Goal: Transaction & Acquisition: Purchase product/service

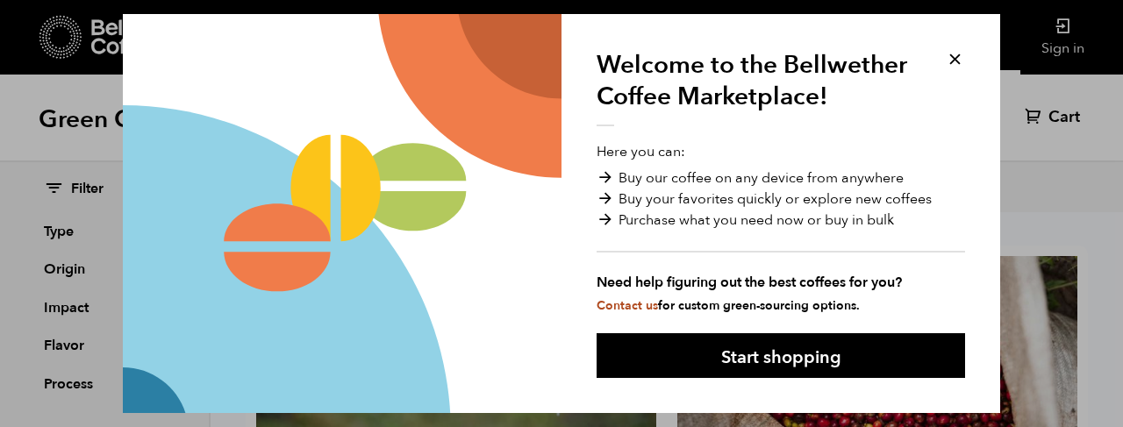
click at [956, 53] on button at bounding box center [955, 59] width 20 height 20
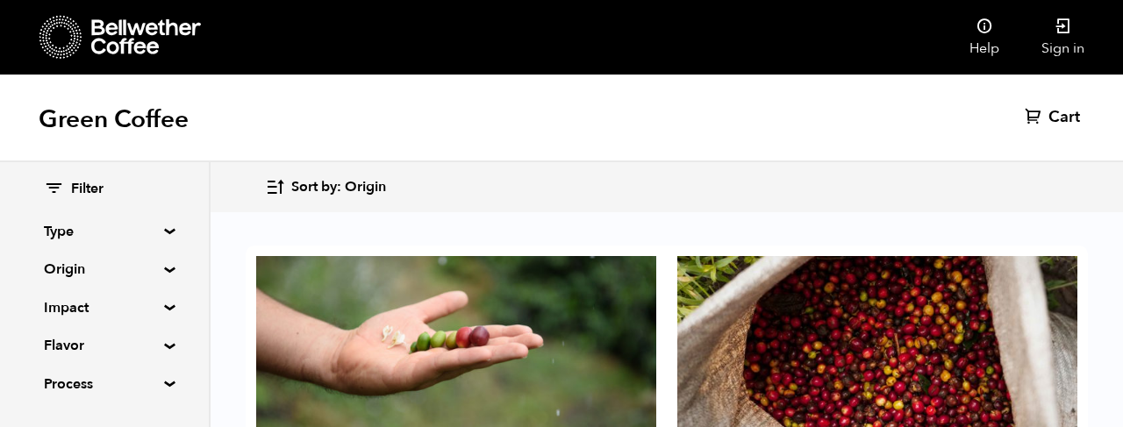
scroll to position [1562, 0]
click at [169, 226] on div "Filter Type Blend Single Origin Decaf Seasonal Year Round Origin Blend Brazil B…" at bounding box center [104, 287] width 209 height 250
click at [163, 233] on summary "Type" at bounding box center [104, 231] width 121 height 21
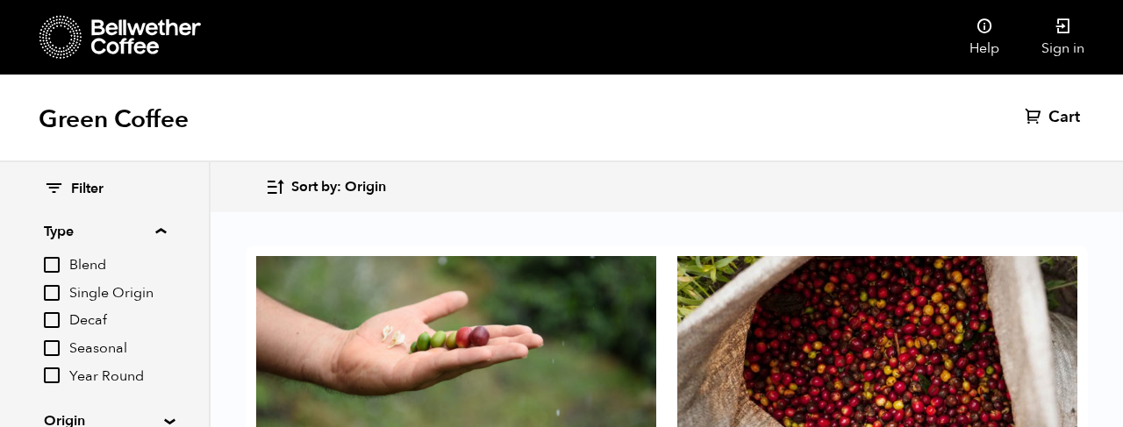
click at [163, 233] on summary "Type" at bounding box center [105, 231] width 122 height 21
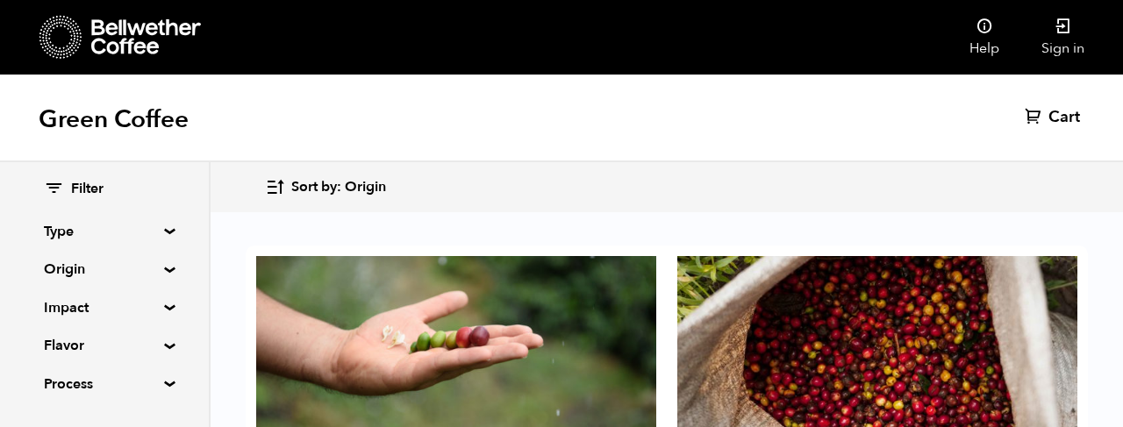
click at [165, 270] on summary "Origin" at bounding box center [104, 269] width 121 height 21
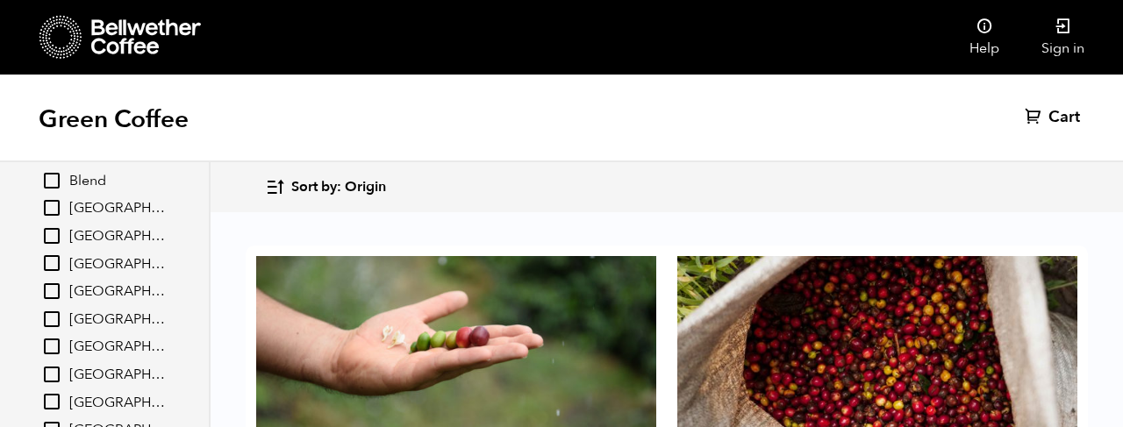
scroll to position [151, 0]
click at [54, 325] on input "[GEOGRAPHIC_DATA]" at bounding box center [52, 319] width 16 height 16
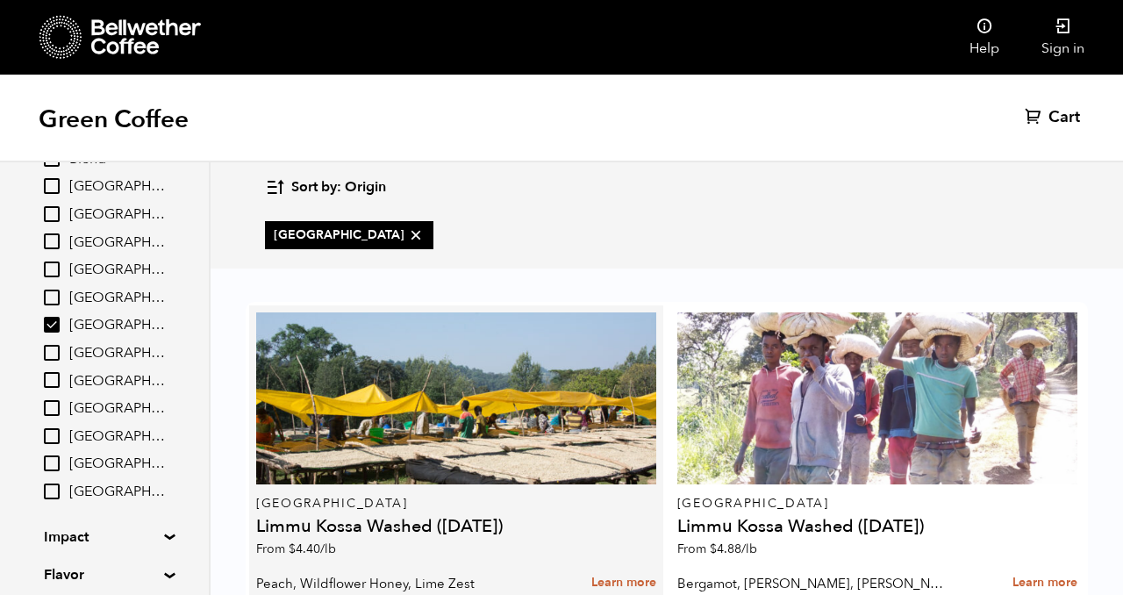
scroll to position [476, 0]
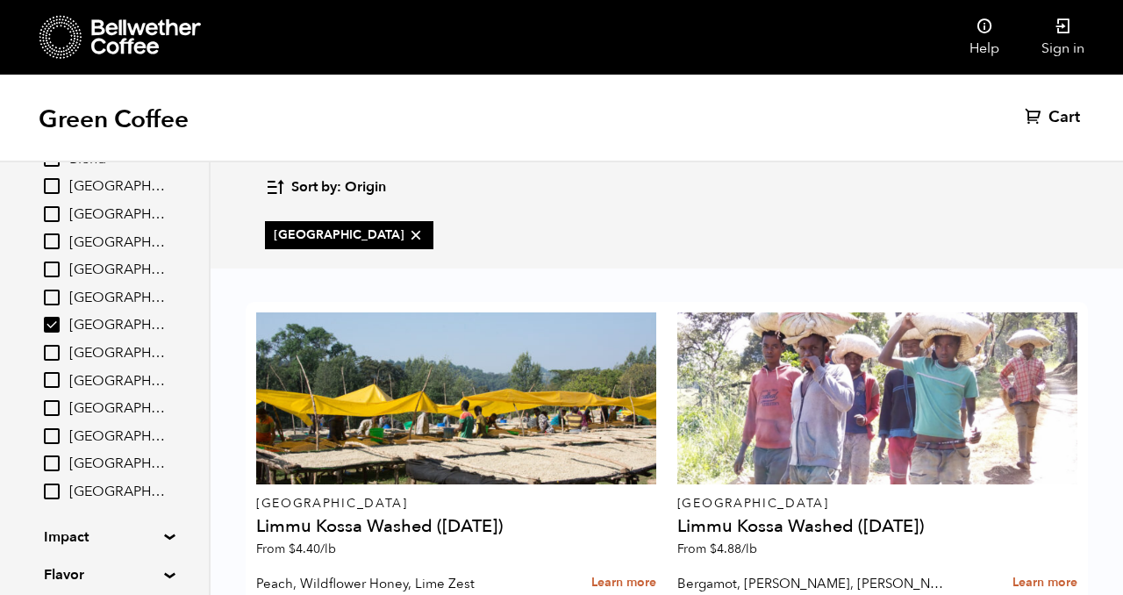
click at [59, 326] on input "[GEOGRAPHIC_DATA]" at bounding box center [52, 325] width 16 height 16
checkbox input "false"
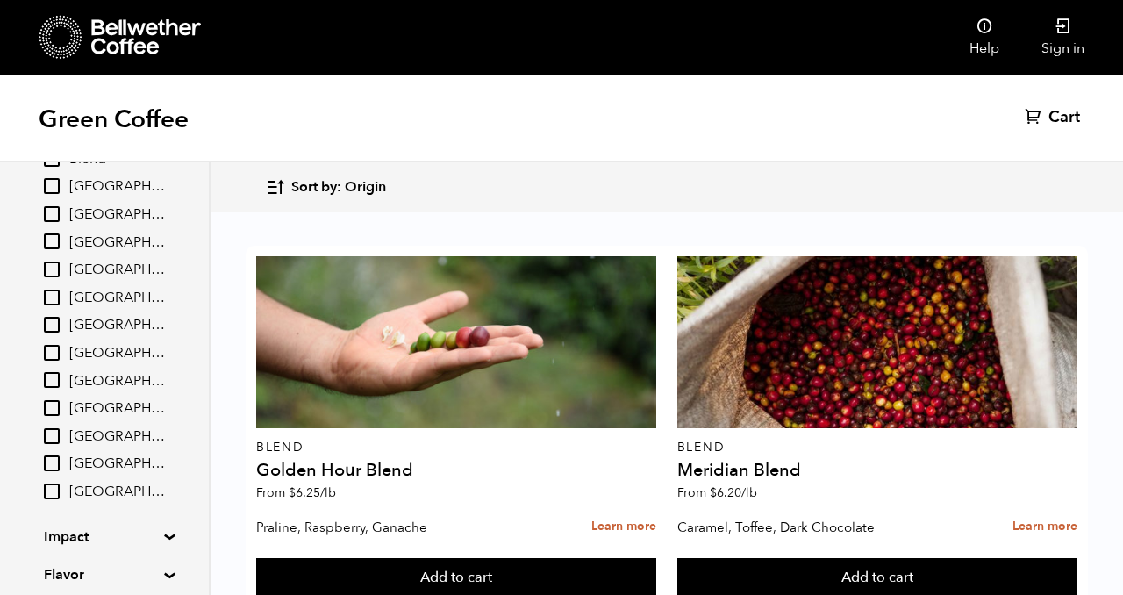
scroll to position [49, 0]
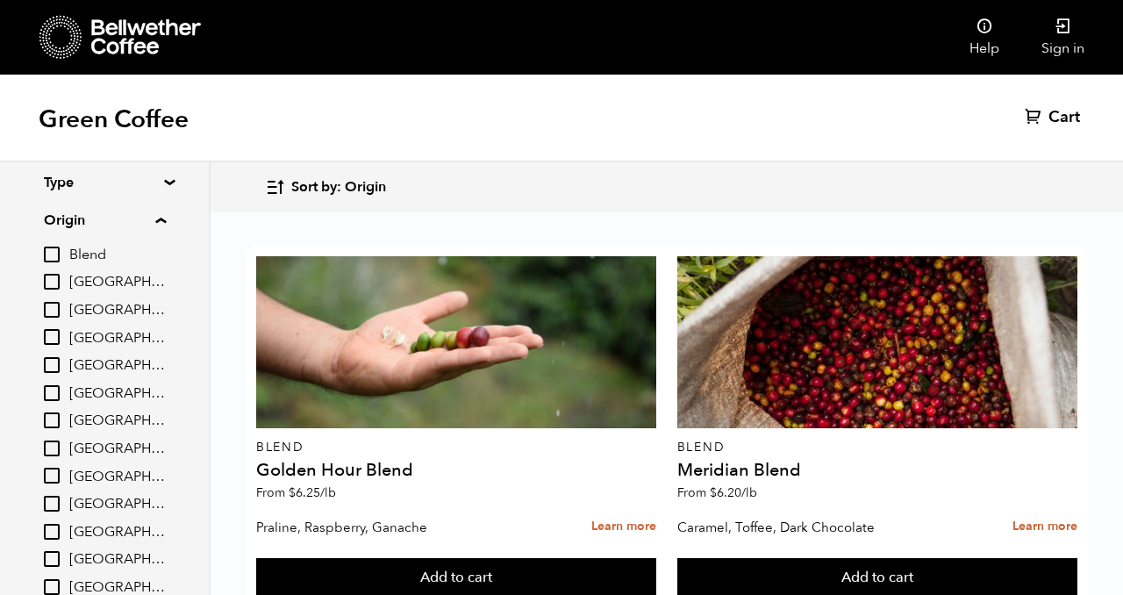
click at [48, 345] on input "[GEOGRAPHIC_DATA]" at bounding box center [52, 337] width 16 height 16
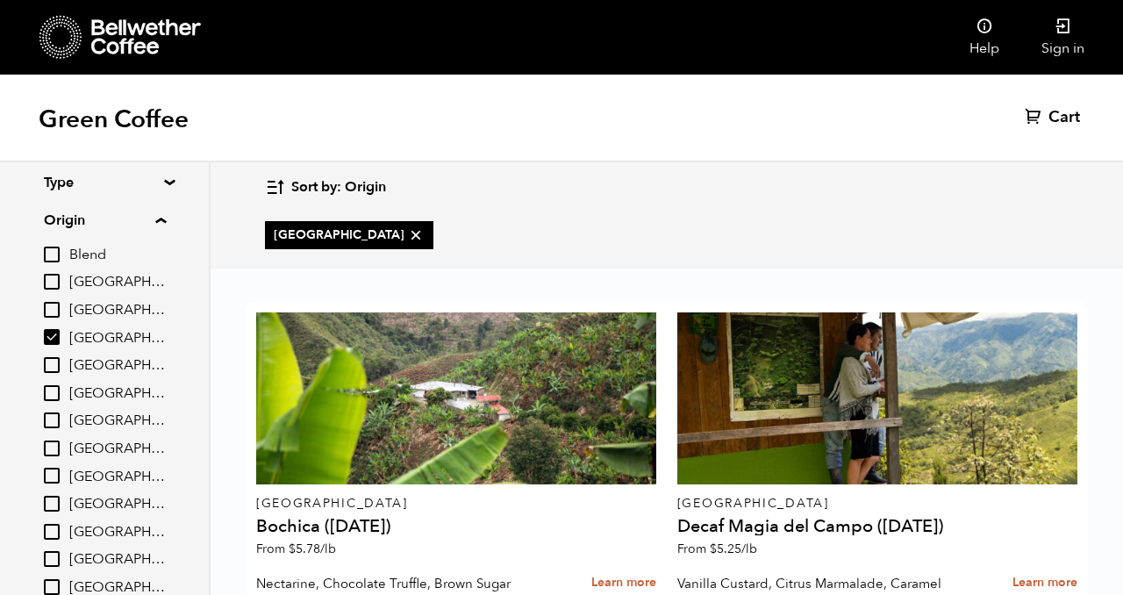
click at [57, 336] on input "[GEOGRAPHIC_DATA]" at bounding box center [52, 337] width 16 height 16
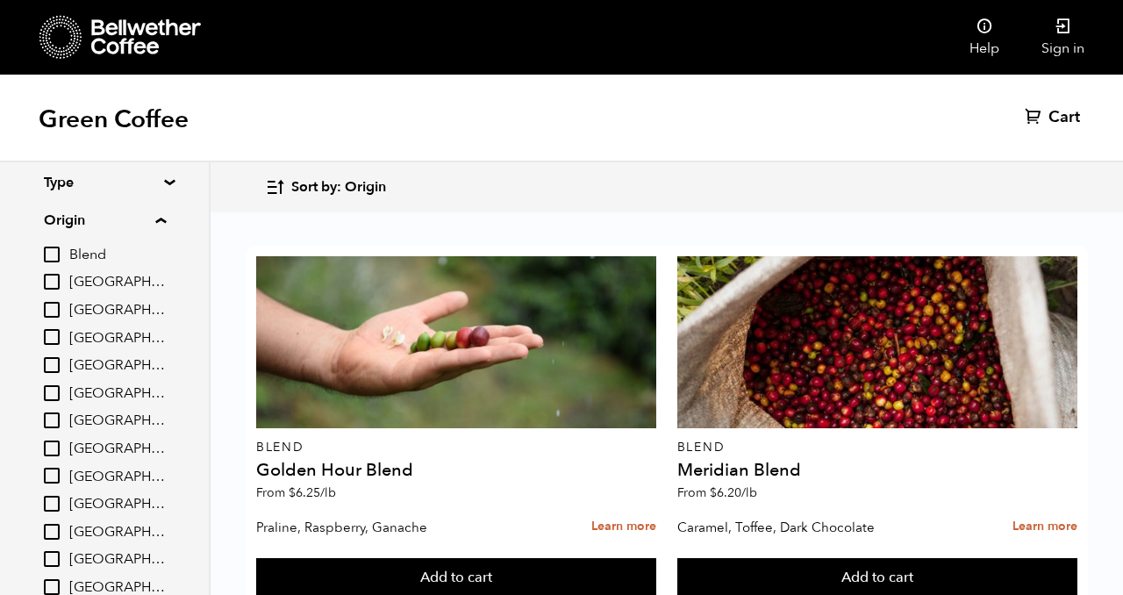
scroll to position [476, 0]
click at [50, 337] on input "[GEOGRAPHIC_DATA]" at bounding box center [52, 337] width 16 height 16
checkbox input "true"
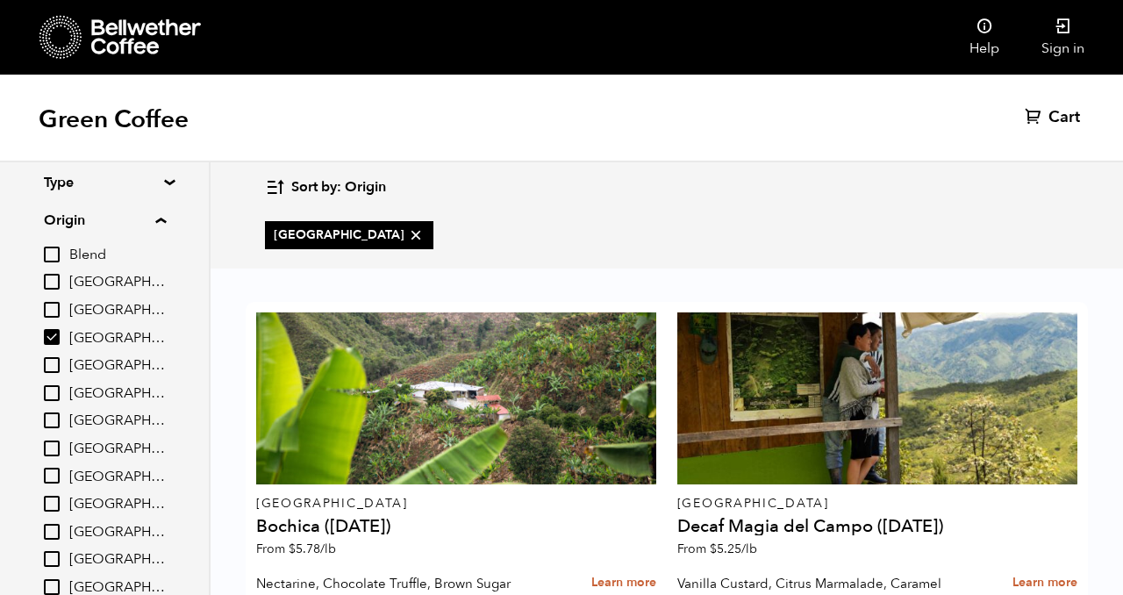
scroll to position [113, 0]
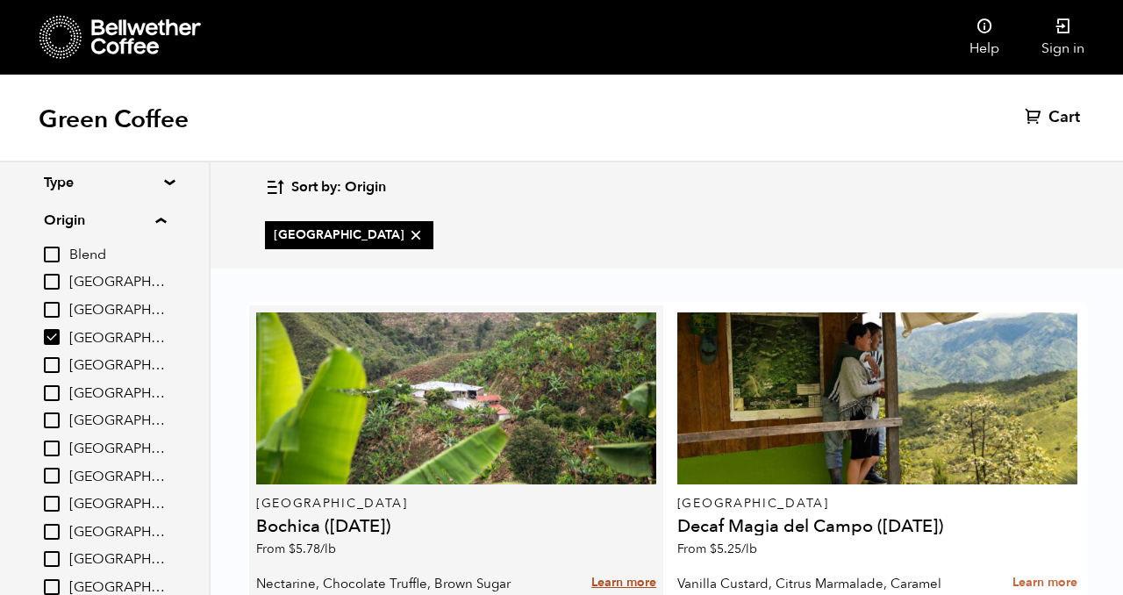
click at [624, 426] on link "Learn more" at bounding box center [623, 583] width 65 height 38
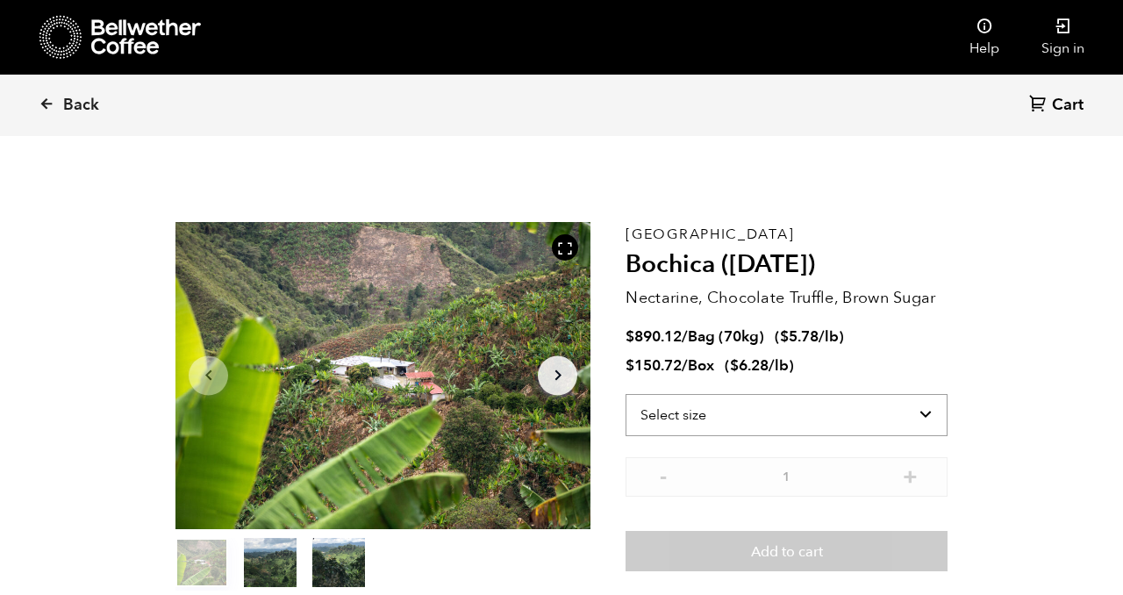
click at [778, 428] on select "Select size Bag (70kg) (154 lbs) Box (24 lbs)" at bounding box center [787, 415] width 322 height 42
click at [626, 394] on select "Select size Bag (70kg) (154 lbs) Box (24 lbs)" at bounding box center [787, 415] width 322 height 42
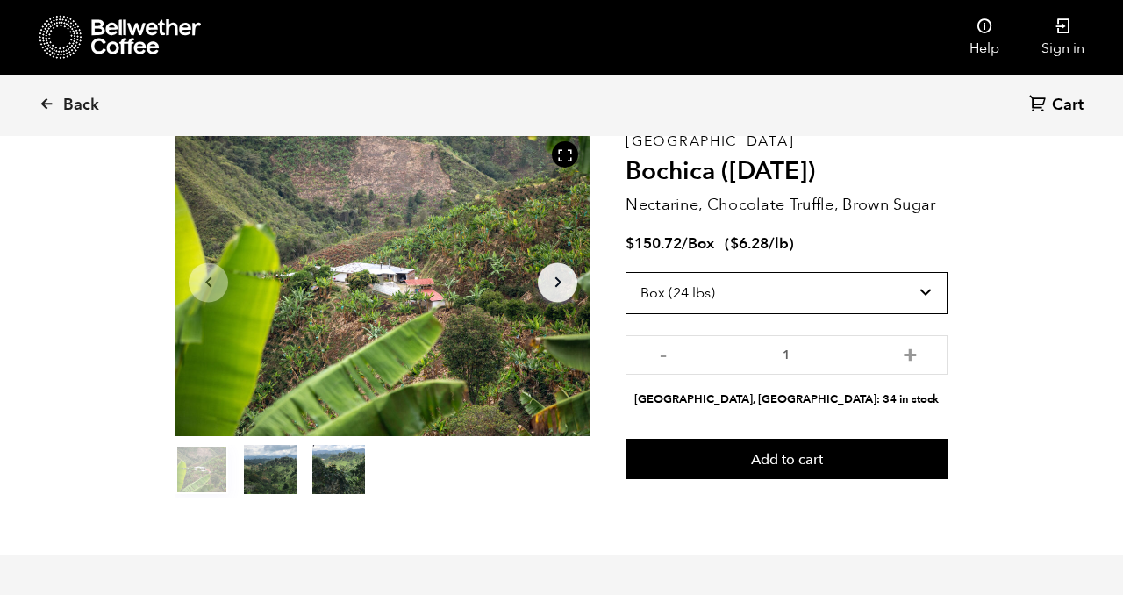
scroll to position [118, 0]
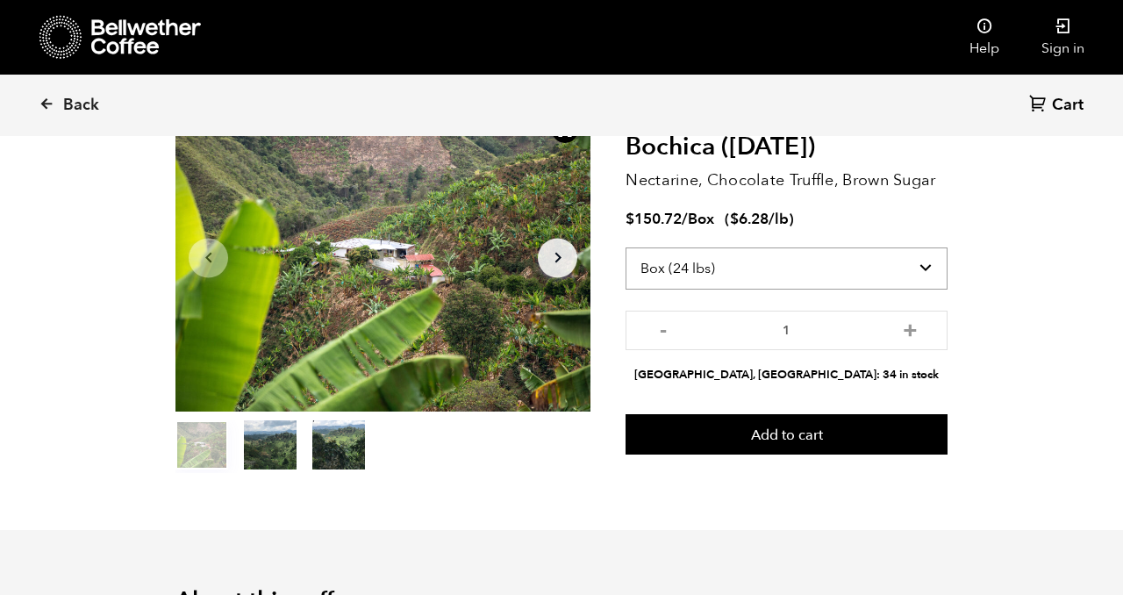
click at [809, 268] on select "Select size Bag (70kg) (154 lbs) Box (24 lbs)" at bounding box center [787, 268] width 322 height 42
select select "bag"
click at [626, 247] on select "Select size Bag (70kg) (154 lbs) Box (24 lbs)" at bounding box center [787, 268] width 322 height 42
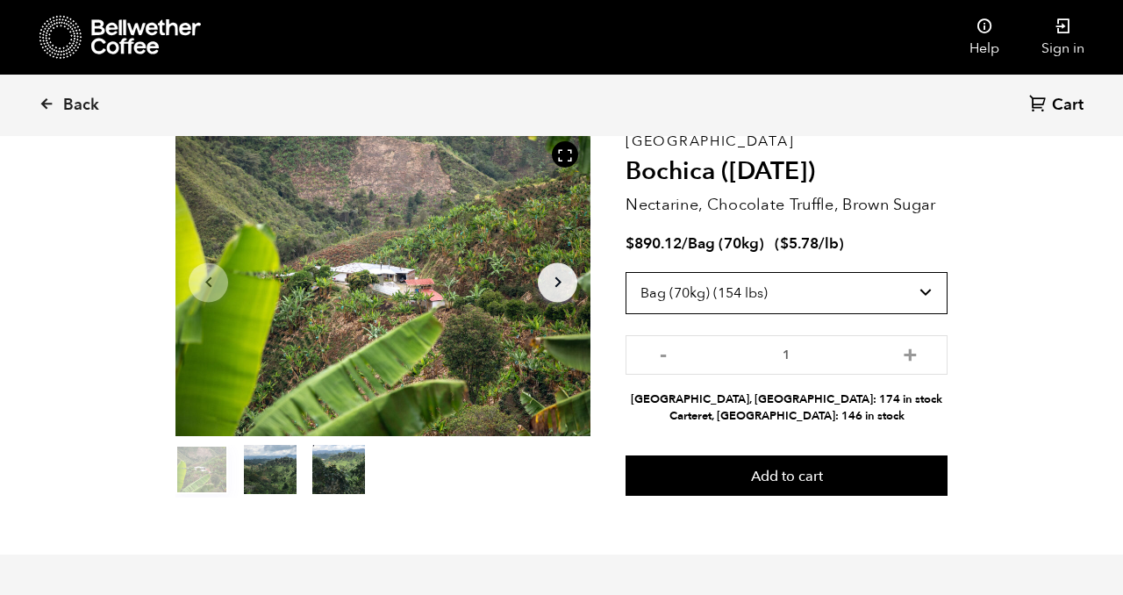
scroll to position [89, 0]
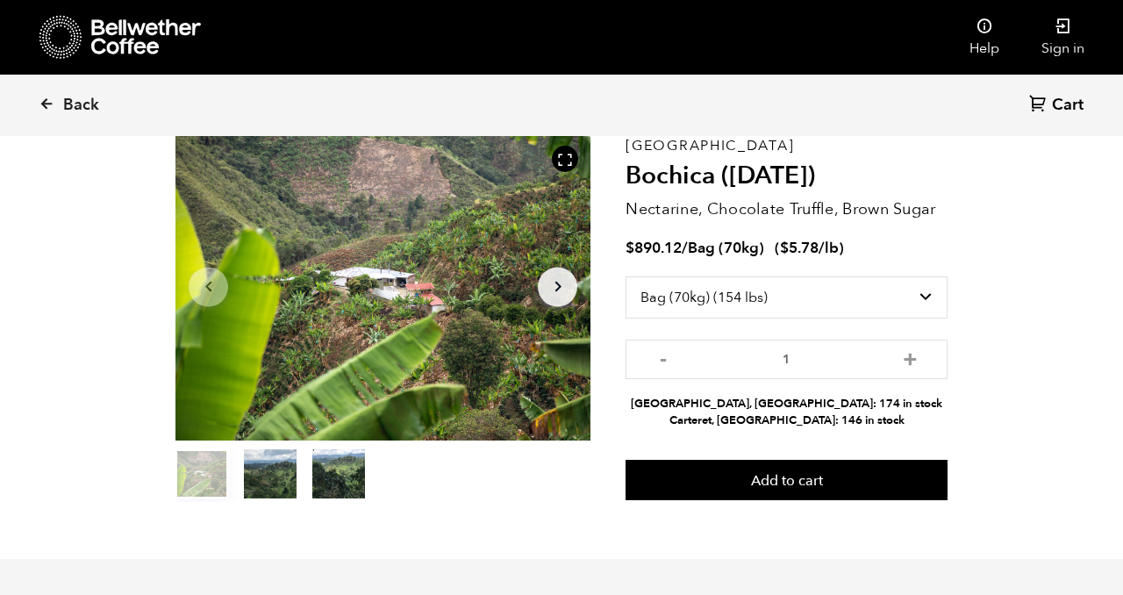
click at [544, 290] on button "Arrow Right" at bounding box center [557, 286] width 39 height 39
click at [44, 105] on icon at bounding box center [47, 104] width 16 height 16
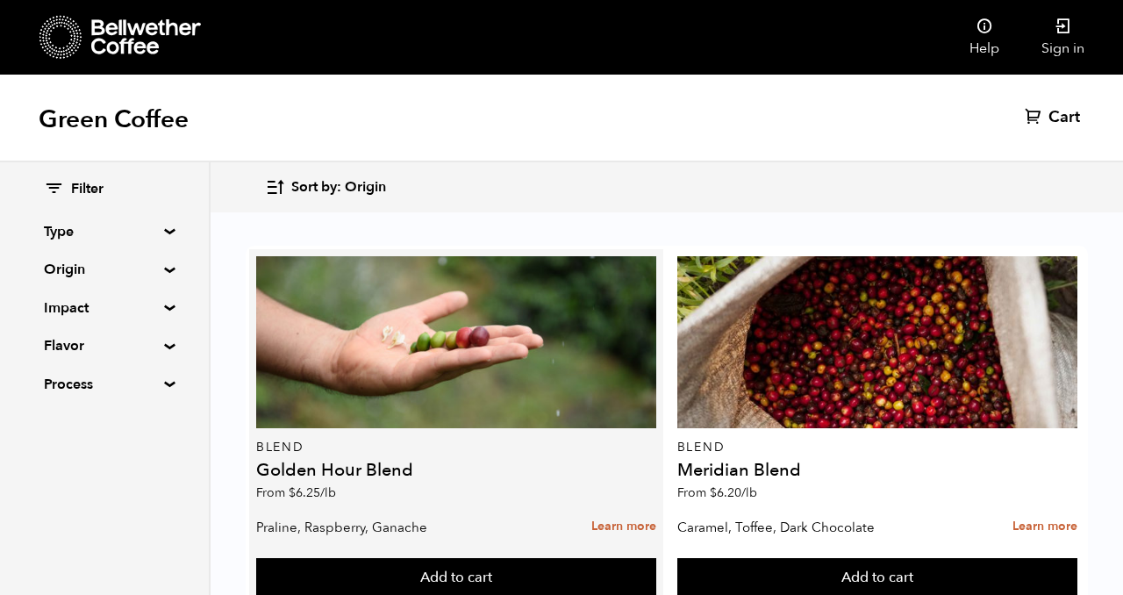
scroll to position [55, 0]
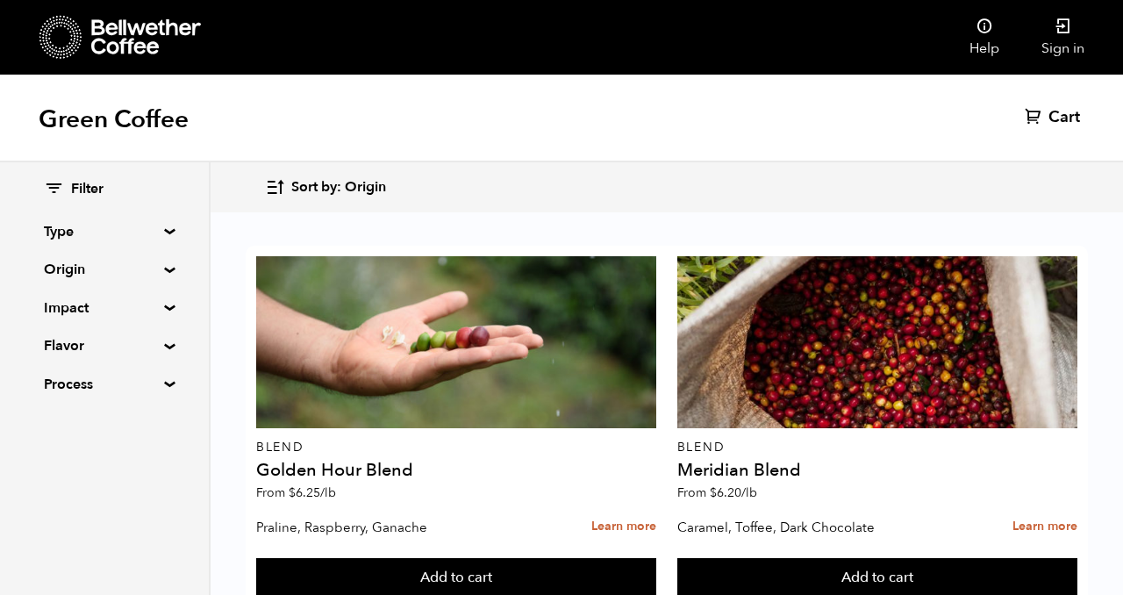
click at [161, 311] on div "Filter Type Blend Single Origin Decaf Seasonal Year Round Origin Blend Brazil B…" at bounding box center [104, 287] width 209 height 250
click at [162, 301] on div "Filter Type Blend Single Origin Decaf Seasonal Year Round Origin Blend Brazil B…" at bounding box center [104, 287] width 209 height 250
click at [161, 310] on summary "Impact" at bounding box center [104, 307] width 121 height 21
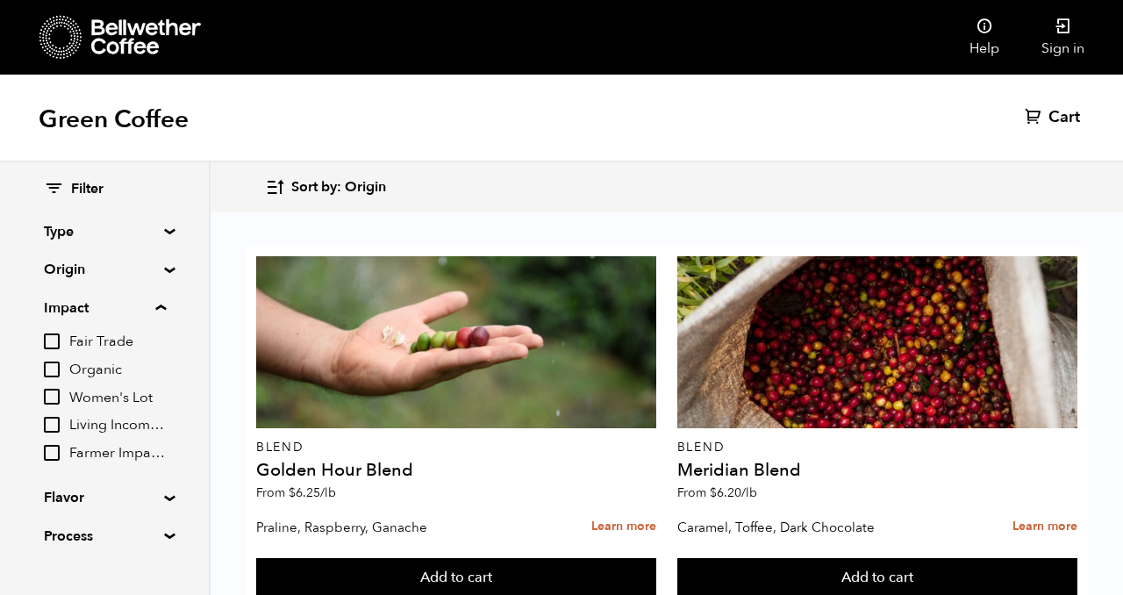
click at [161, 310] on summary "Impact" at bounding box center [105, 307] width 122 height 21
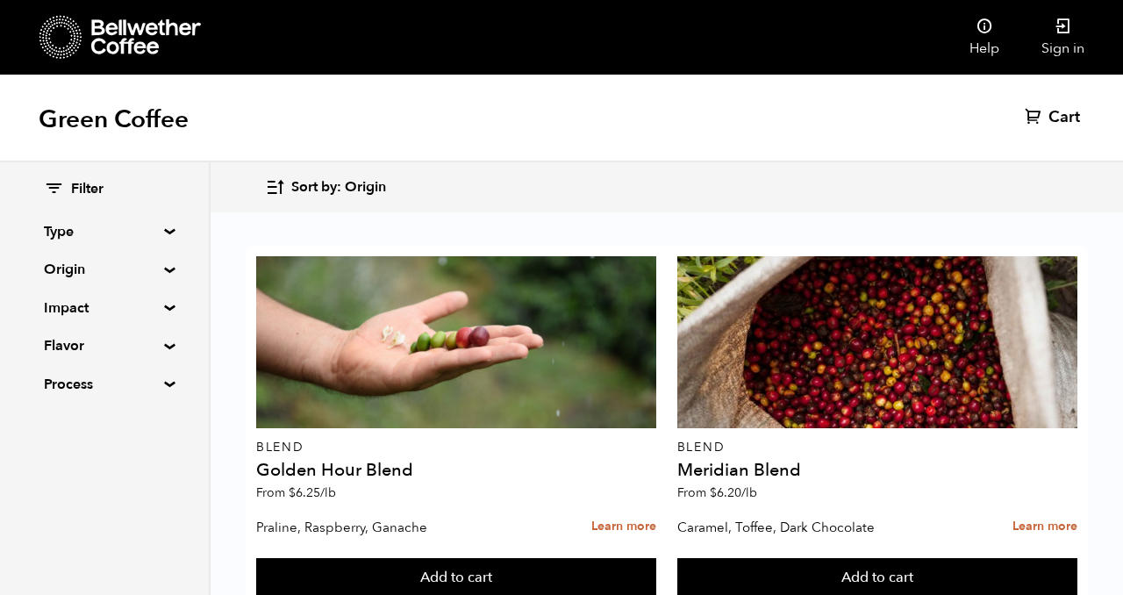
click at [147, 125] on h1 "Green Coffee" at bounding box center [114, 120] width 150 height 32
click at [125, 36] on icon at bounding box center [146, 36] width 110 height 35
